Goal: Task Accomplishment & Management: Use online tool/utility

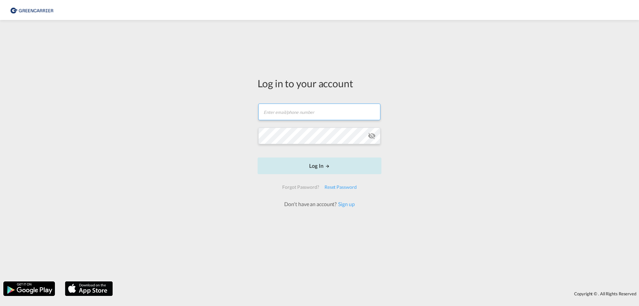
type input "[EMAIL_ADDRESS][DOMAIN_NAME]"
click at [317, 165] on form "[EMAIL_ADDRESS][DOMAIN_NAME] Email field is required Password field is required…" at bounding box center [320, 152] width 124 height 111
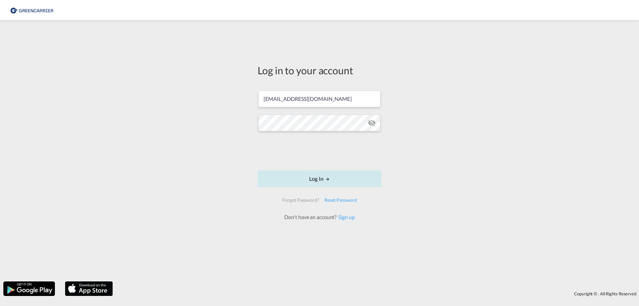
click at [313, 178] on button "Log In" at bounding box center [320, 178] width 124 height 17
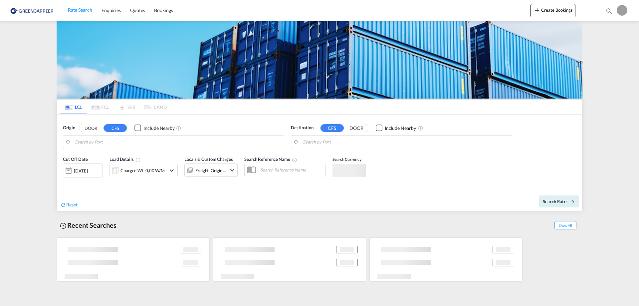
type input "[GEOGRAPHIC_DATA], [GEOGRAPHIC_DATA]"
type input "[GEOGRAPHIC_DATA], [GEOGRAPHIC_DATA], USCHI"
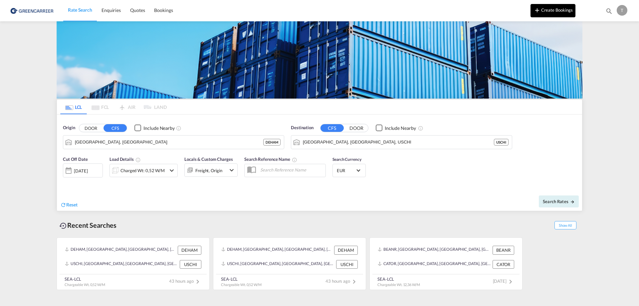
click at [554, 7] on button "Create Bookings" at bounding box center [553, 10] width 45 height 13
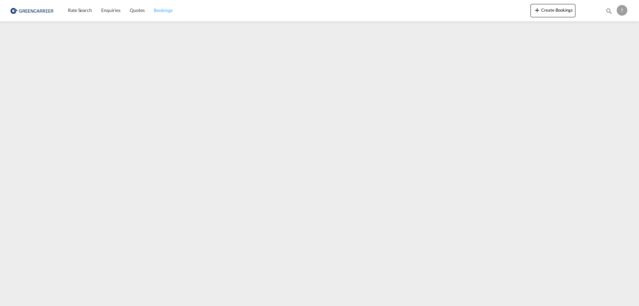
click at [176, 13] on link "Bookings" at bounding box center [163, 11] width 28 height 22
